Goal: Transaction & Acquisition: Purchase product/service

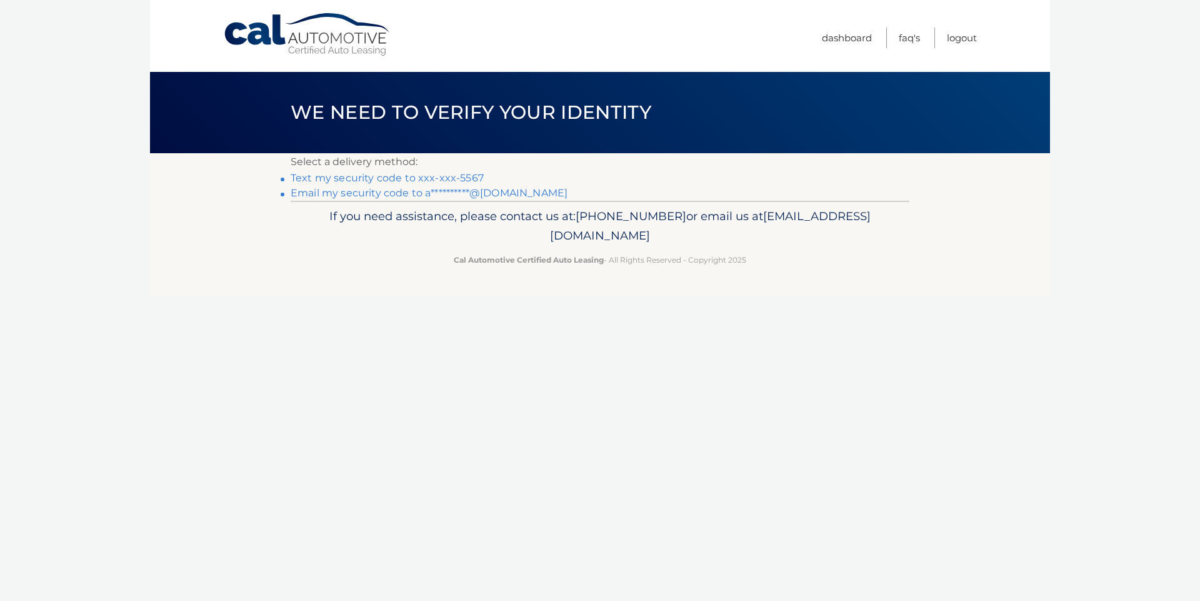
click at [423, 173] on link "Text my security code to xxx-xxx-5567" at bounding box center [387, 178] width 193 height 12
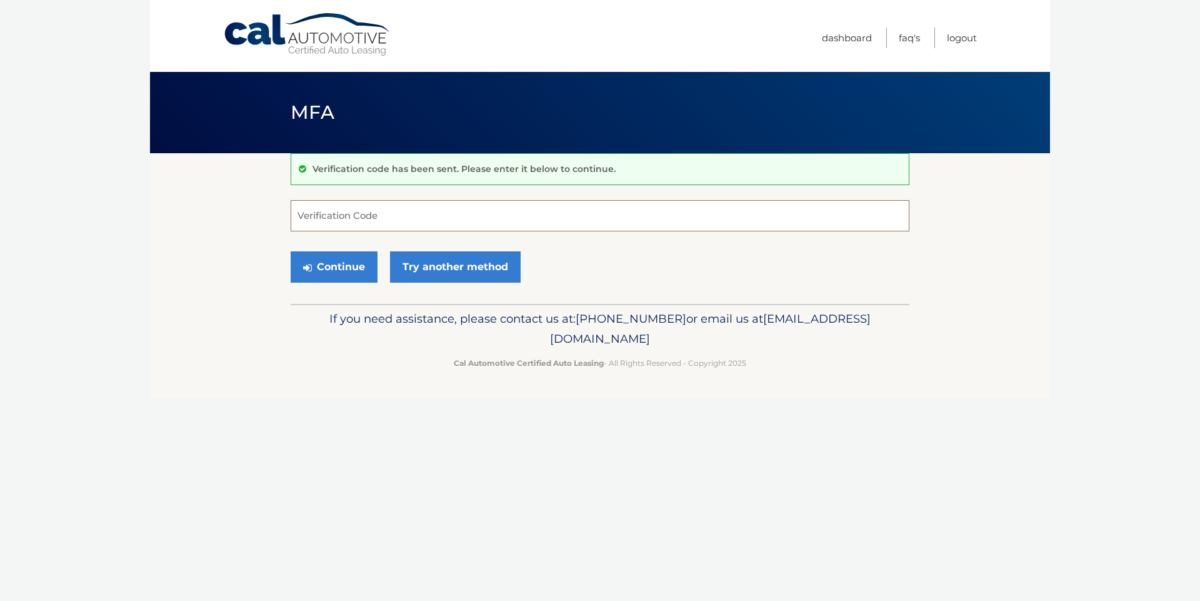
click at [452, 213] on input "Verification Code" at bounding box center [600, 215] width 619 height 31
type input "349480"
click at [358, 276] on button "Continue" at bounding box center [334, 266] width 87 height 31
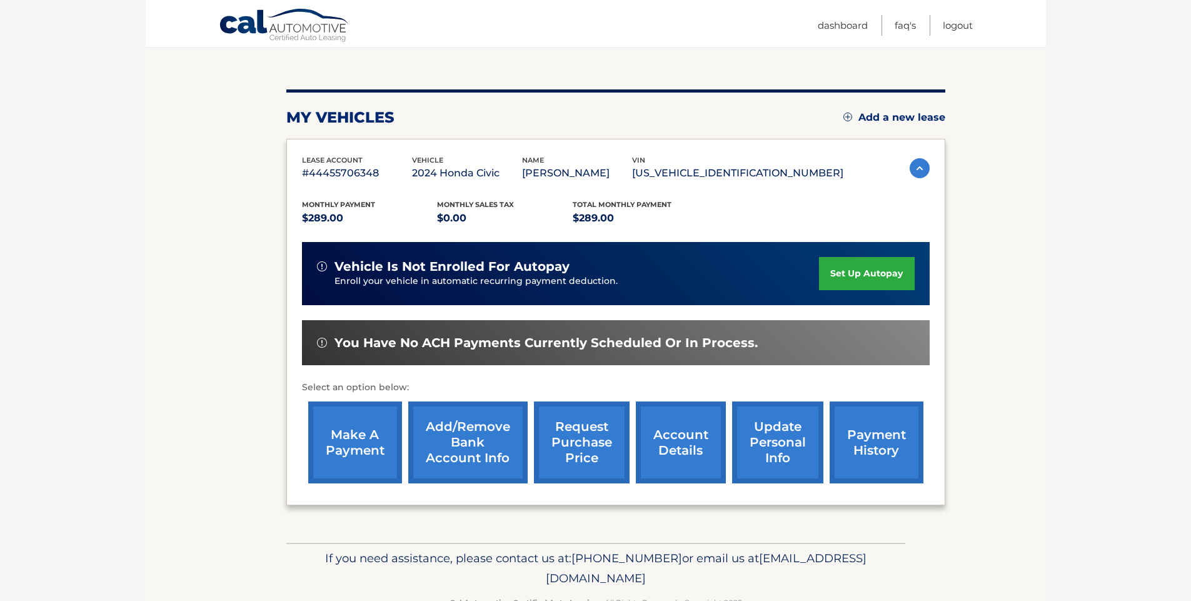
scroll to position [157, 0]
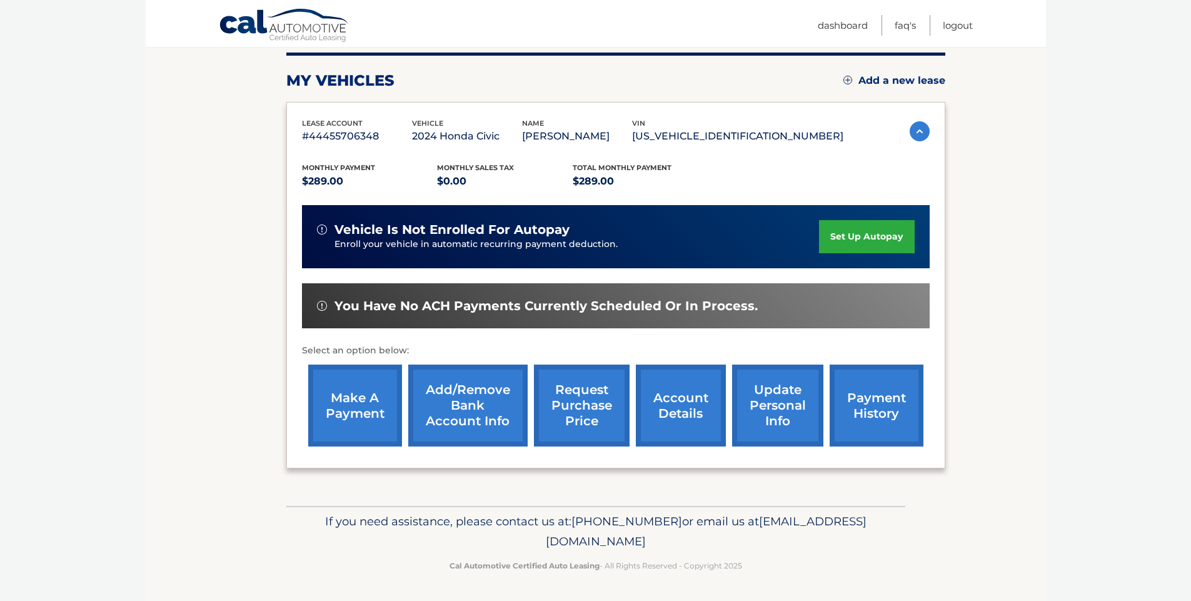
click at [353, 421] on link "make a payment" at bounding box center [355, 405] width 94 height 82
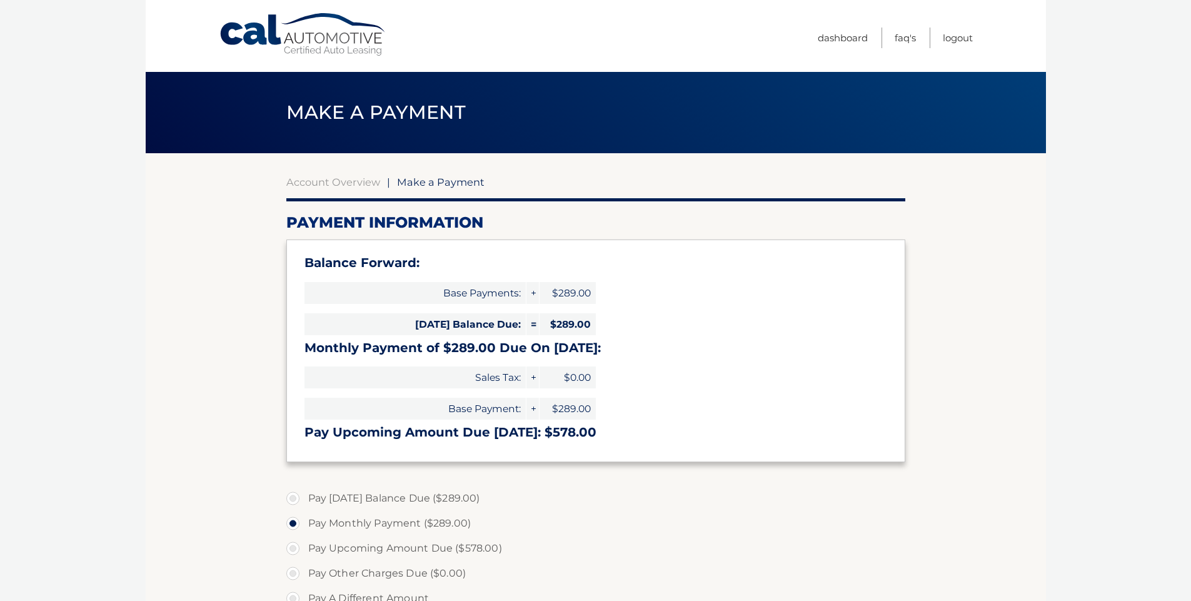
select select "NzRiMWQzOGEtNjQ4ZC00NGU3LThmZmEtOWRhYjNmMTI2Nzc0"
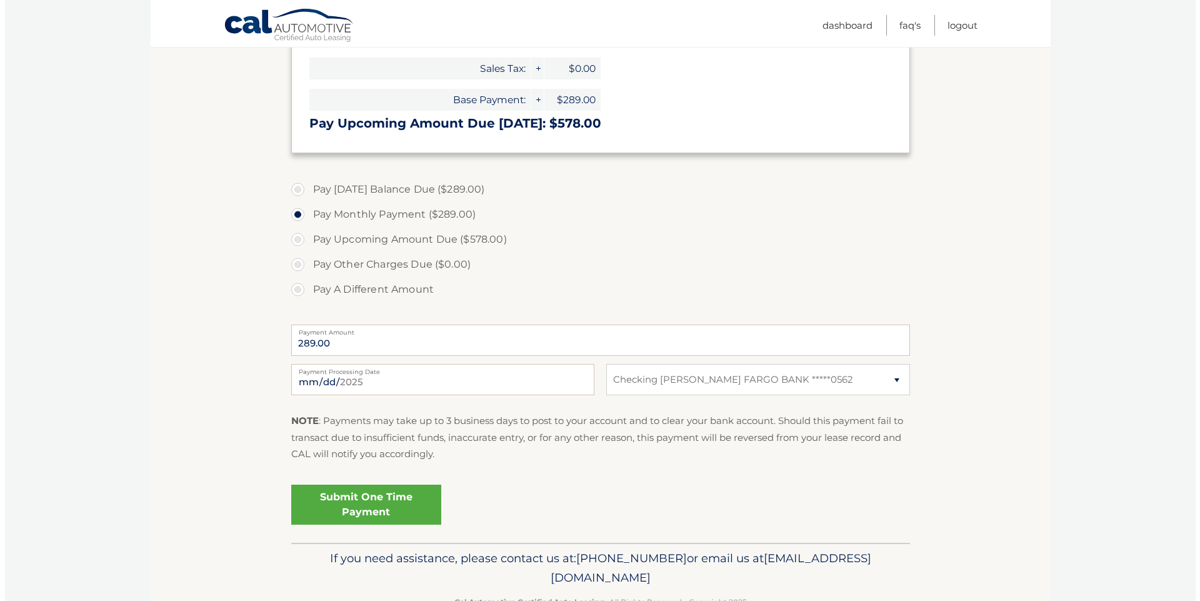
scroll to position [313, 0]
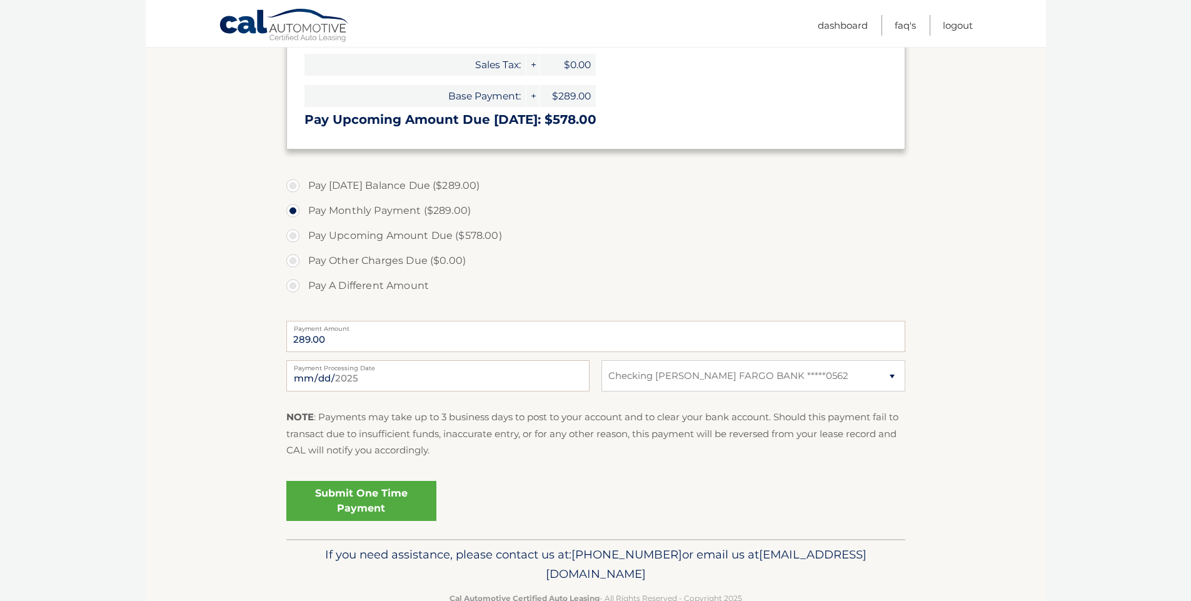
click at [368, 508] on link "Submit One Time Payment" at bounding box center [361, 501] width 150 height 40
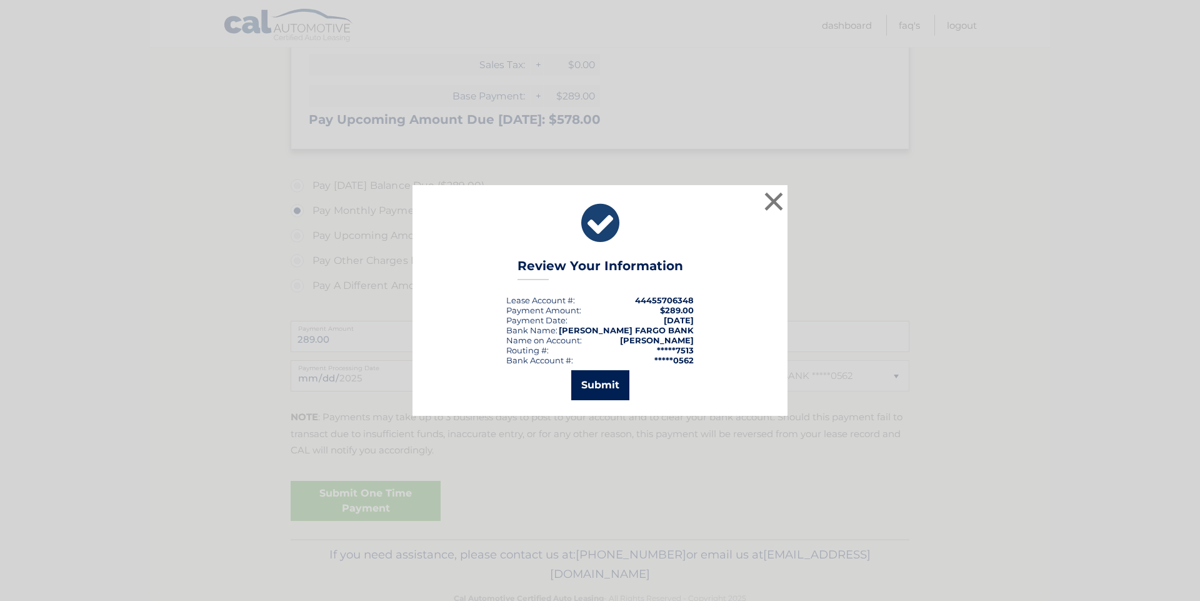
click at [590, 387] on button "Submit" at bounding box center [600, 385] width 58 height 30
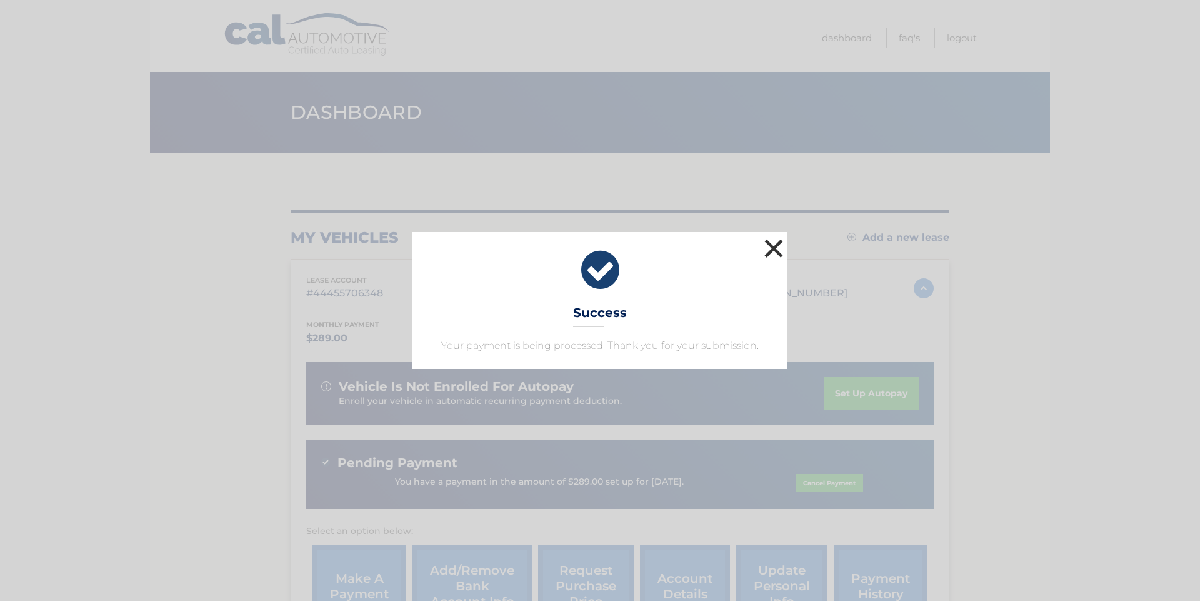
click at [775, 249] on button "×" at bounding box center [773, 248] width 25 height 25
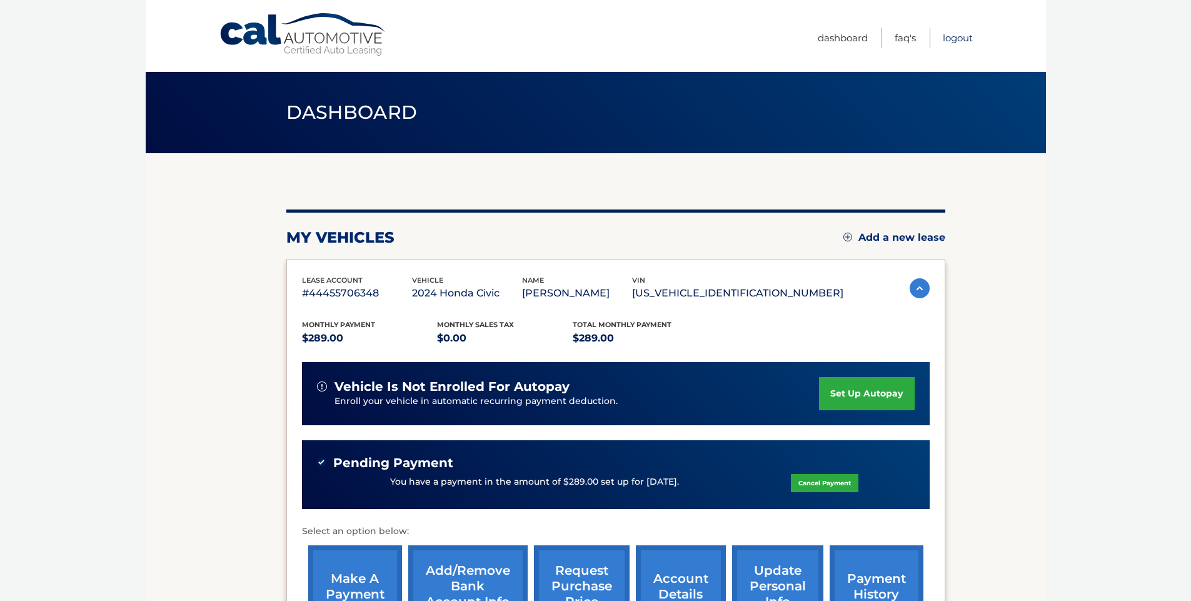
click at [953, 34] on link "Logout" at bounding box center [958, 38] width 30 height 21
